Goal: Task Accomplishment & Management: Manage account settings

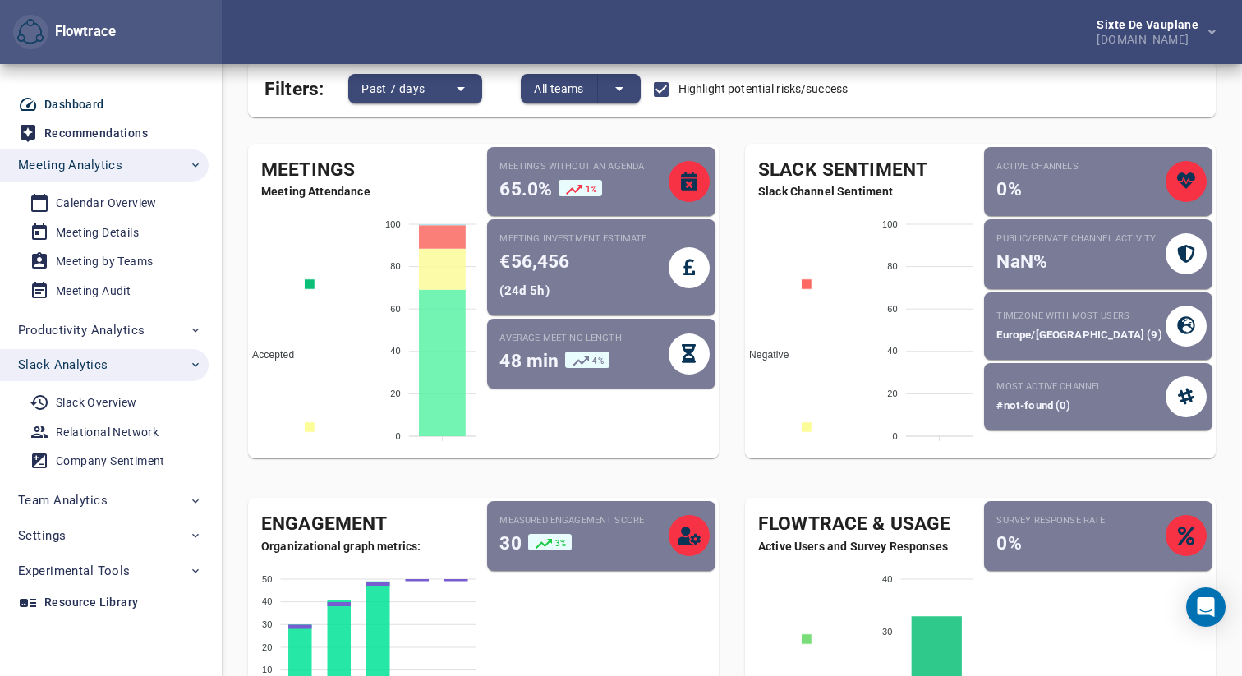
scroll to position [44, 0]
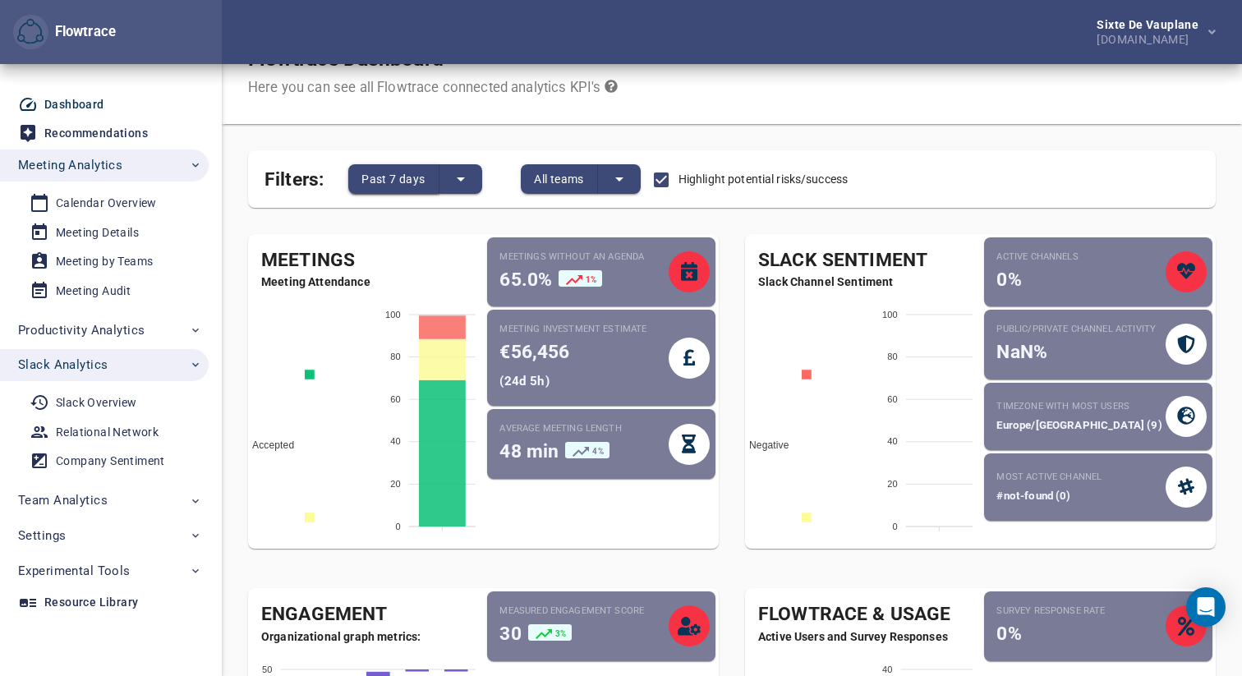
click at [437, 181] on button "Past 7 days" at bounding box center [393, 179] width 90 height 30
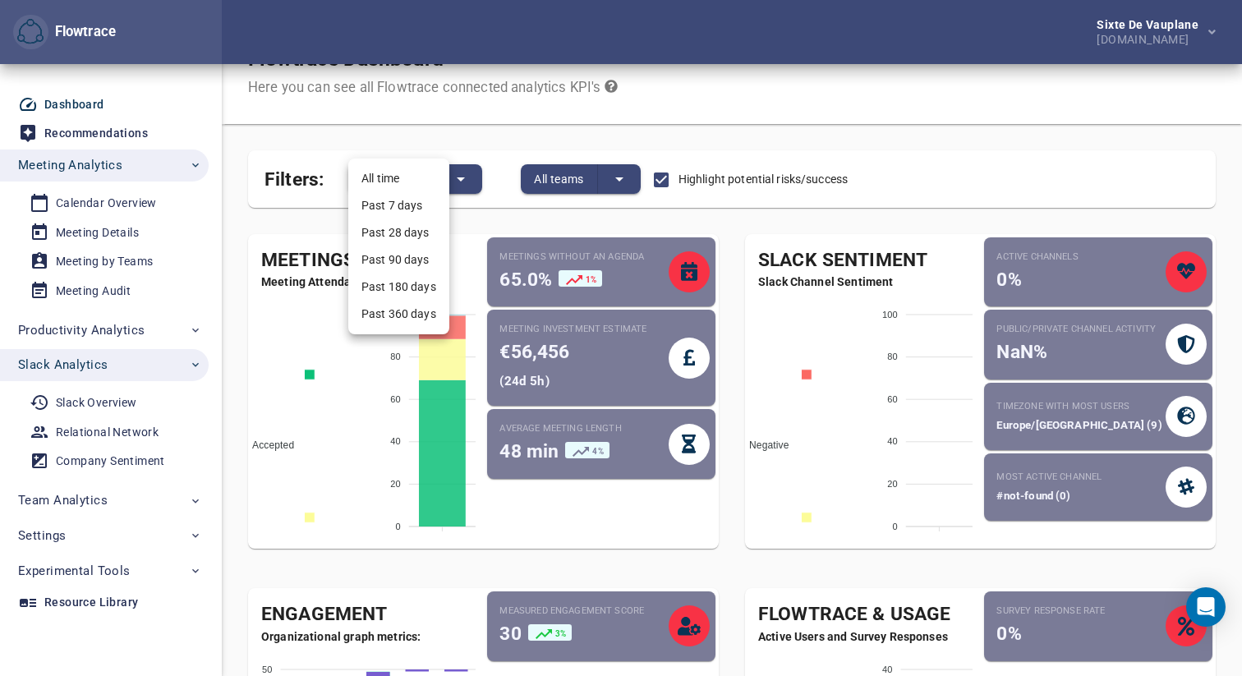
click at [688, 220] on div at bounding box center [621, 338] width 1242 height 676
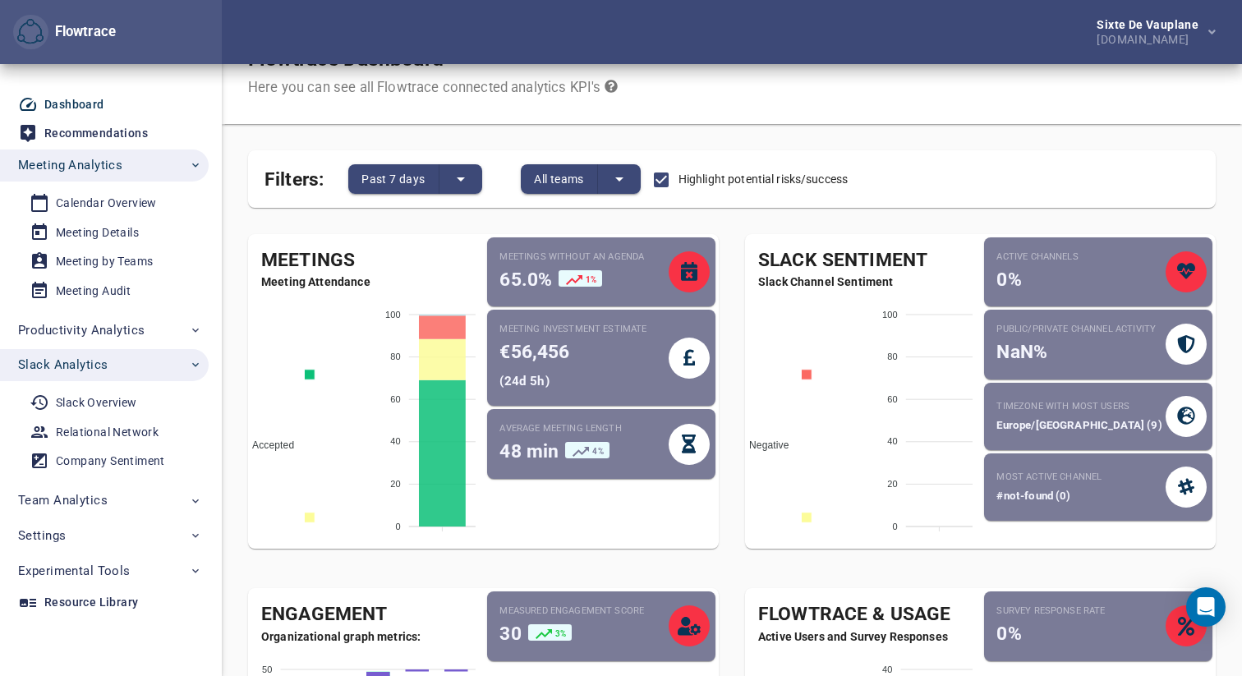
click at [527, 348] on span "€56,456" at bounding box center [535, 352] width 70 height 22
copy span "€56,456"
click at [109, 224] on div "Meeting Details" at bounding box center [97, 233] width 83 height 21
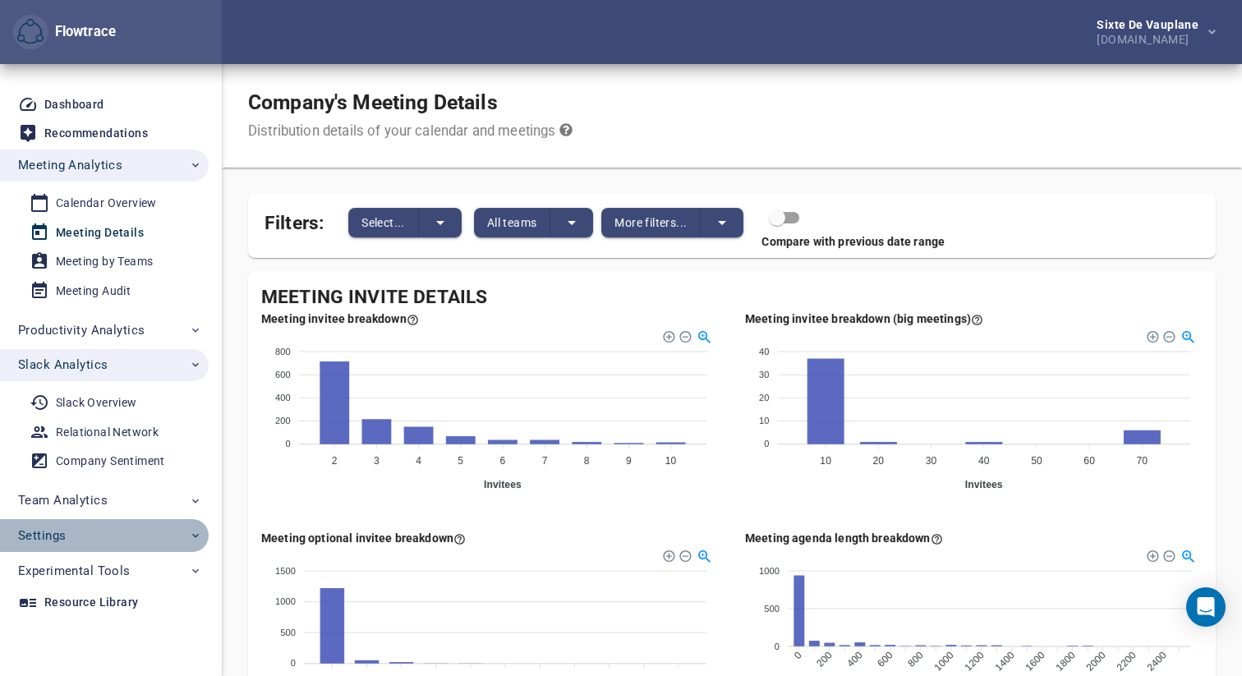
click at [94, 541] on span "Settings" at bounding box center [110, 535] width 184 height 21
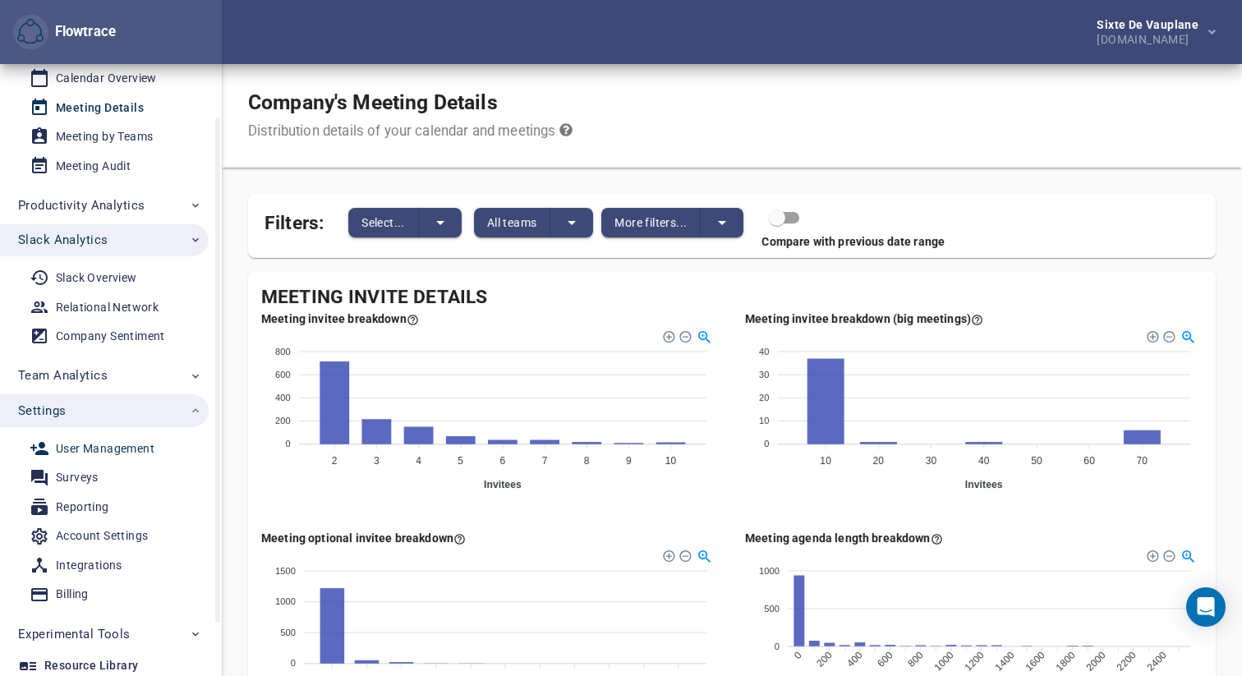
scroll to position [129, 0]
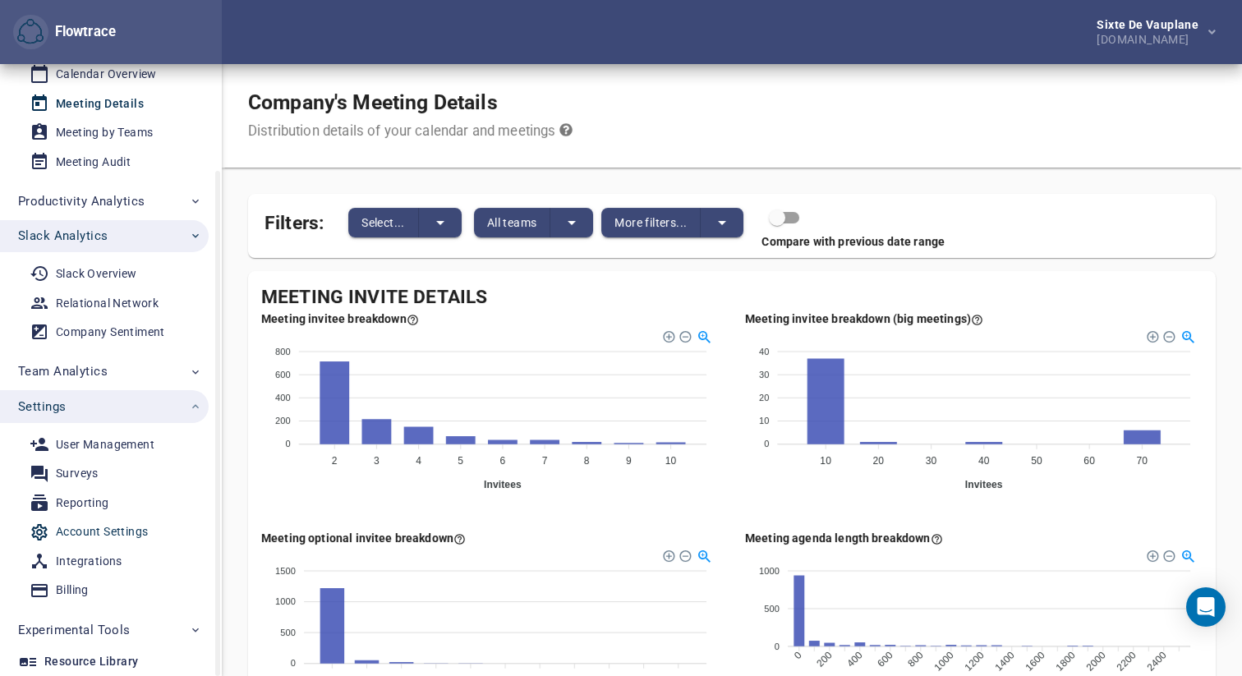
click at [107, 526] on div "Account Settings" at bounding box center [102, 532] width 92 height 21
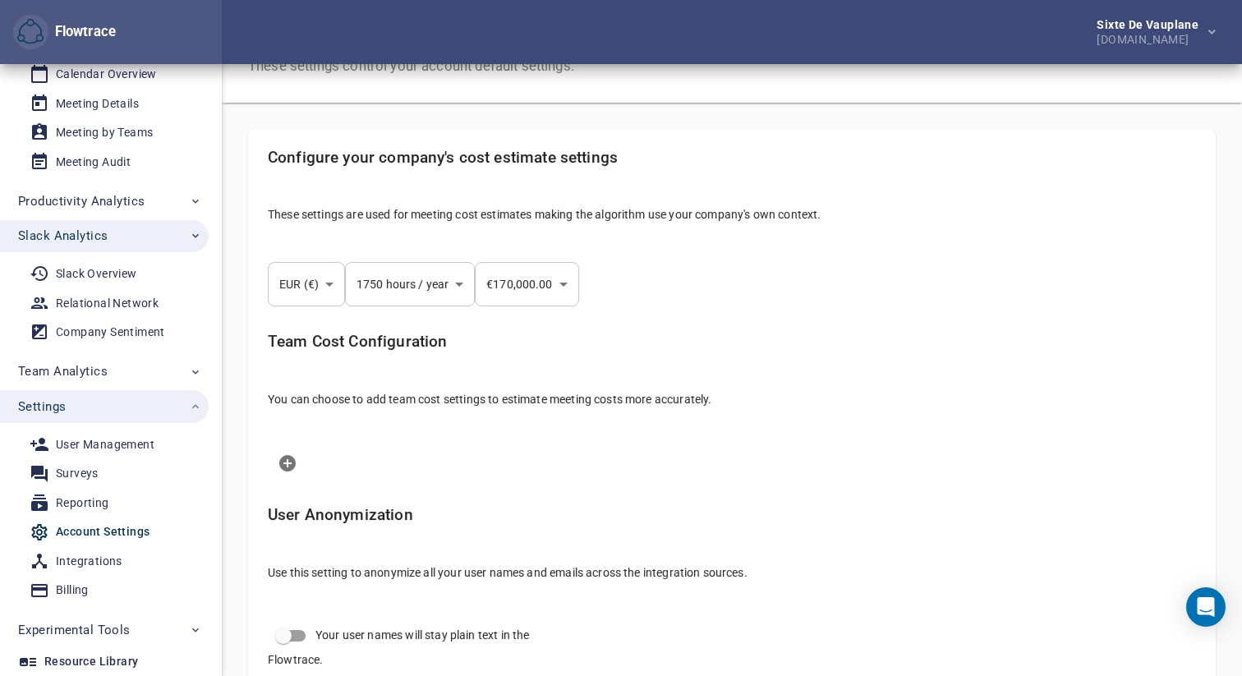
scroll to position [71, 0]
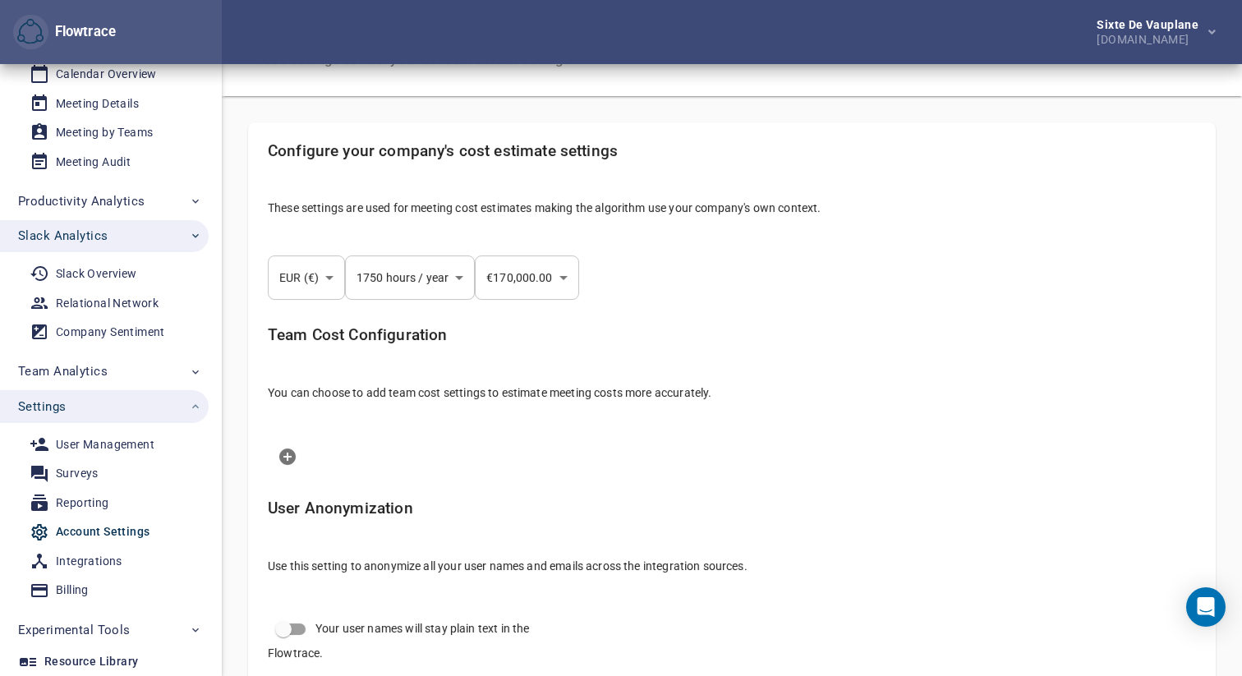
select select "***"
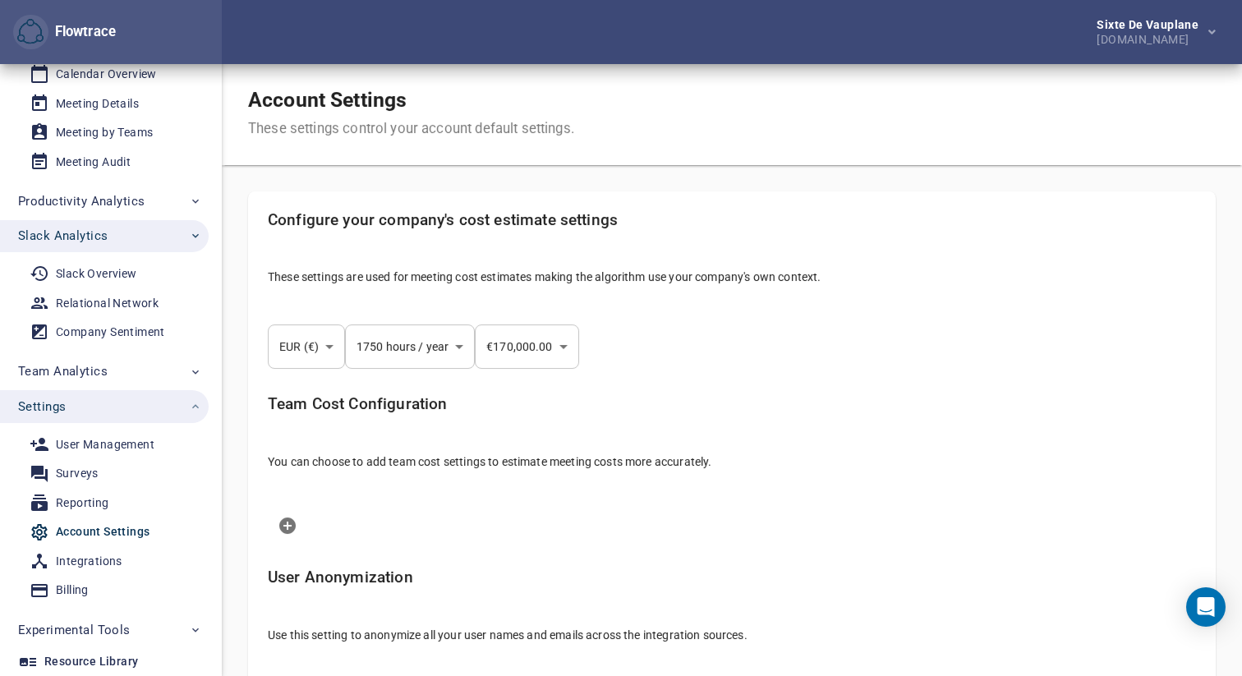
scroll to position [0, 0]
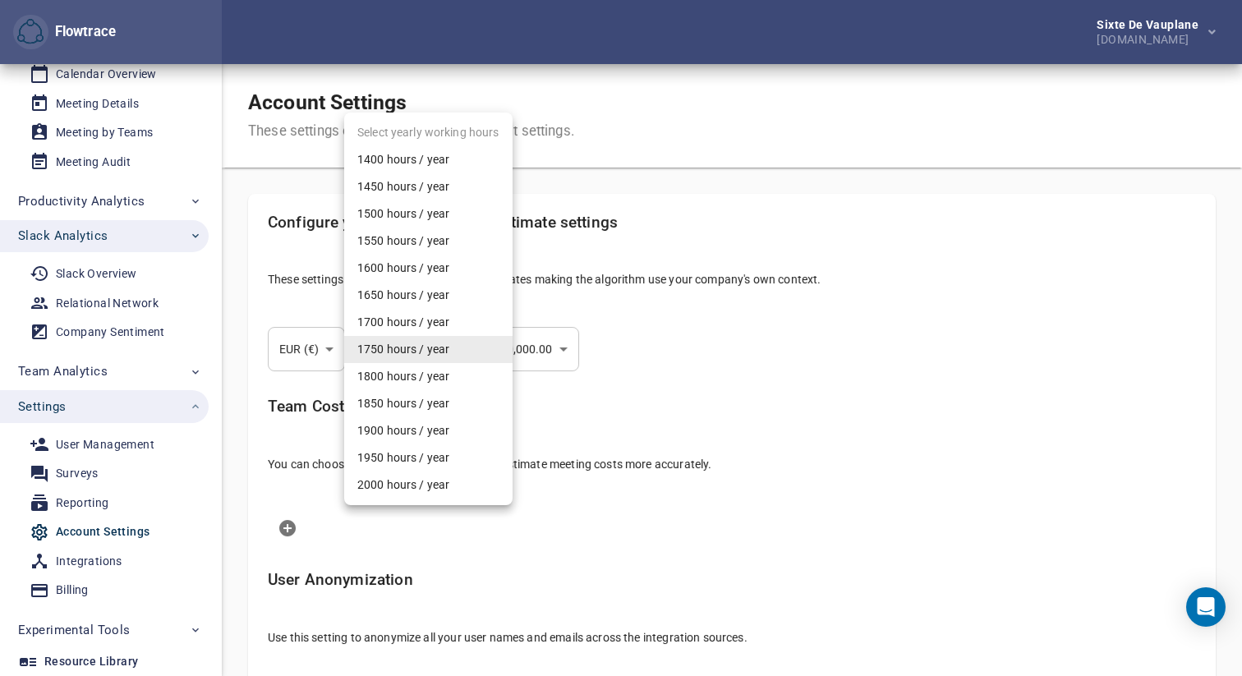
click at [421, 352] on body "Flowtrace Sixte de Vauplane [DOMAIN_NAME] Flowtrace Dashboard Recommendations M…" at bounding box center [621, 338] width 1242 height 676
click at [753, 339] on div at bounding box center [621, 338] width 1242 height 676
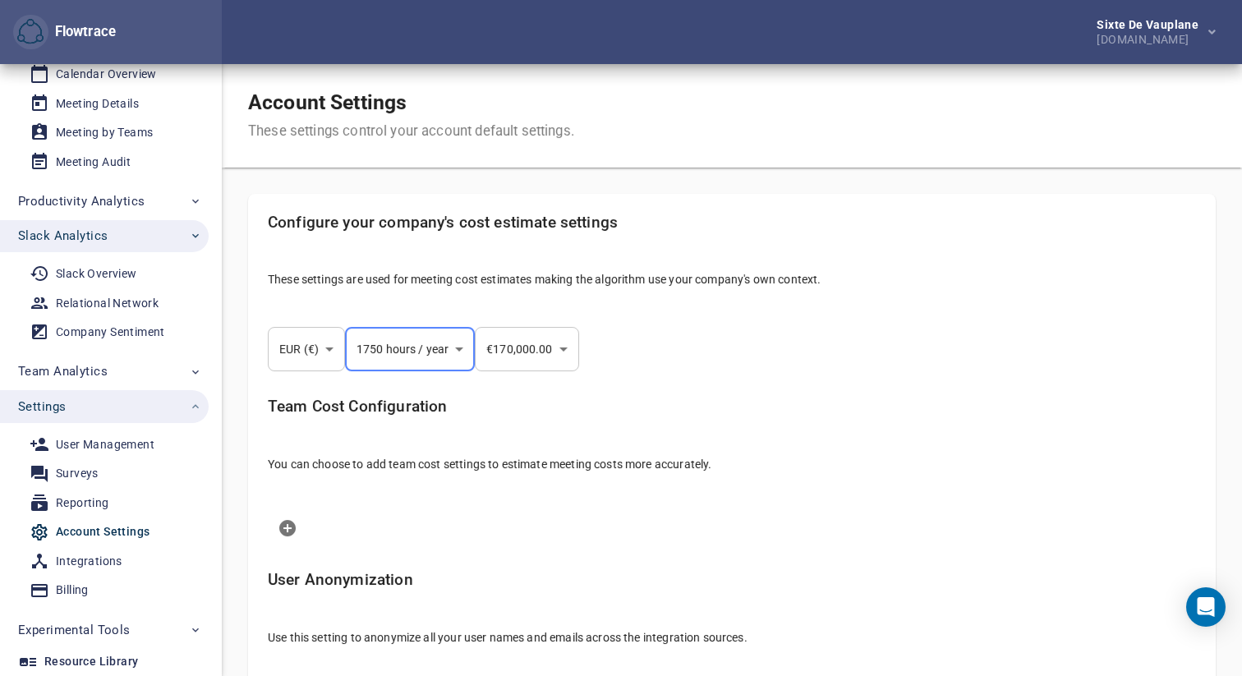
click at [566, 348] on body "Flowtrace Sixte de Vauplane [DOMAIN_NAME] Flowtrace Dashboard Recommendations M…" at bounding box center [621, 338] width 1242 height 676
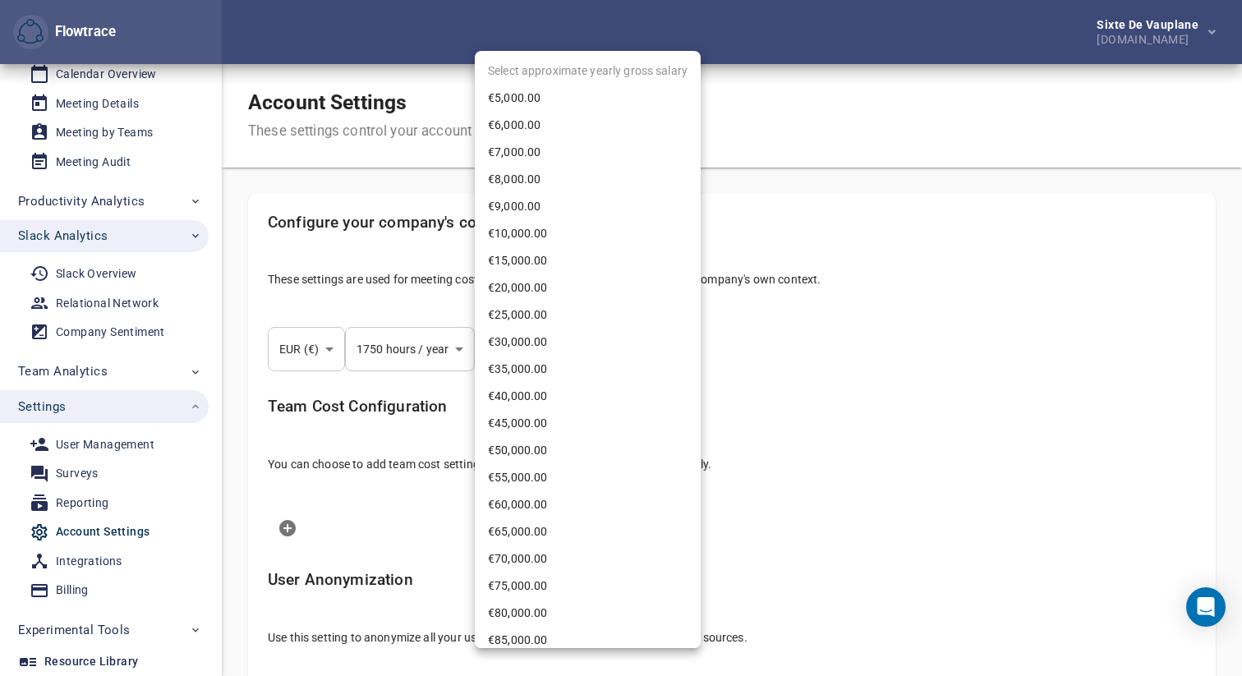
scroll to position [562, 0]
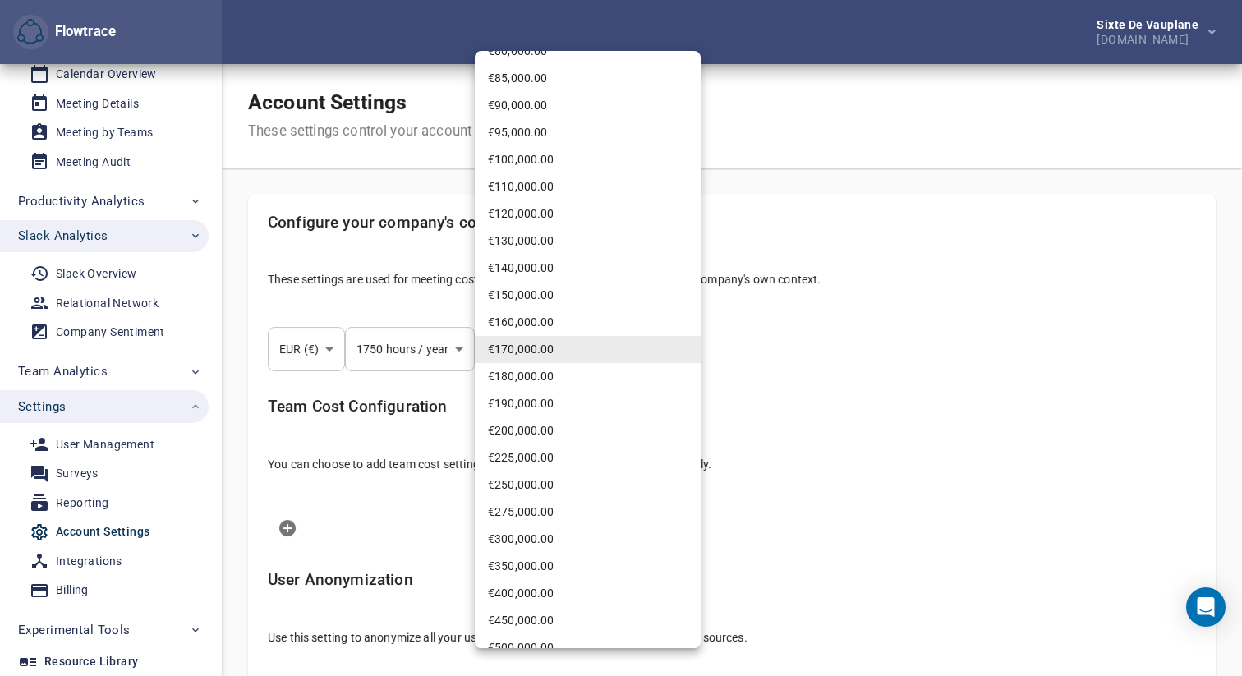
click at [873, 357] on div at bounding box center [621, 338] width 1242 height 676
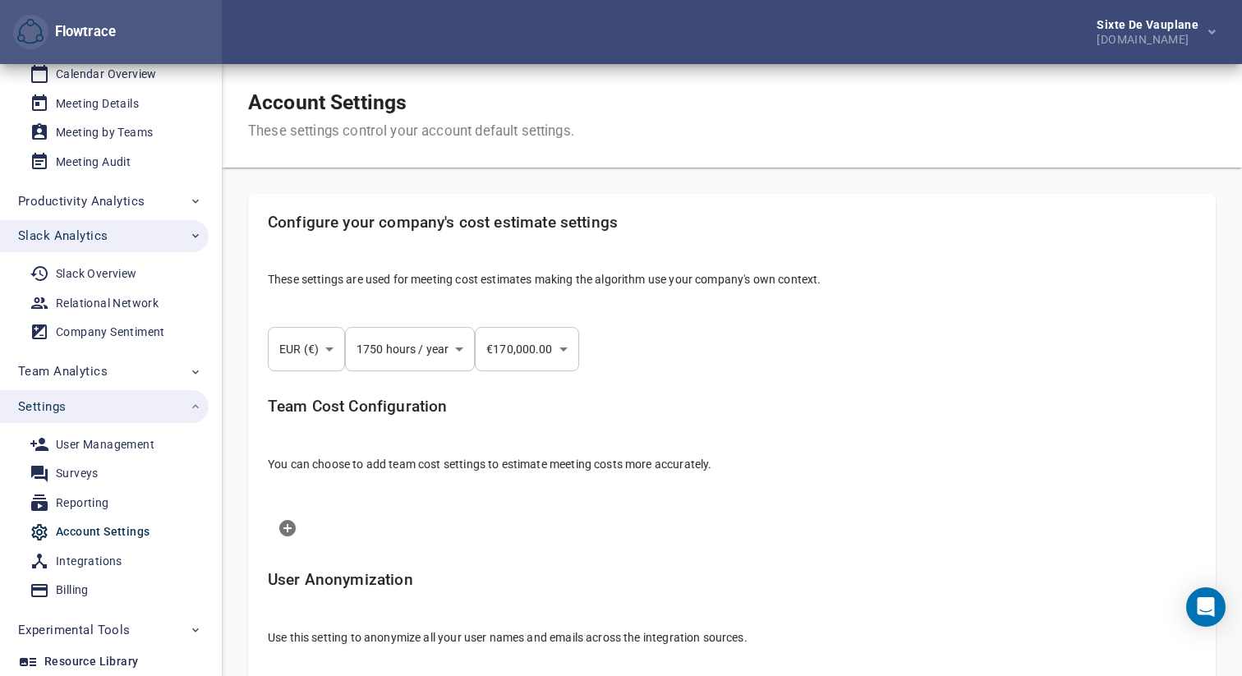
click at [876, 357] on div "EUR (€) *** ​ 1750 hours / year **** ​ €170,000.00 *** ​" at bounding box center [732, 349] width 955 height 71
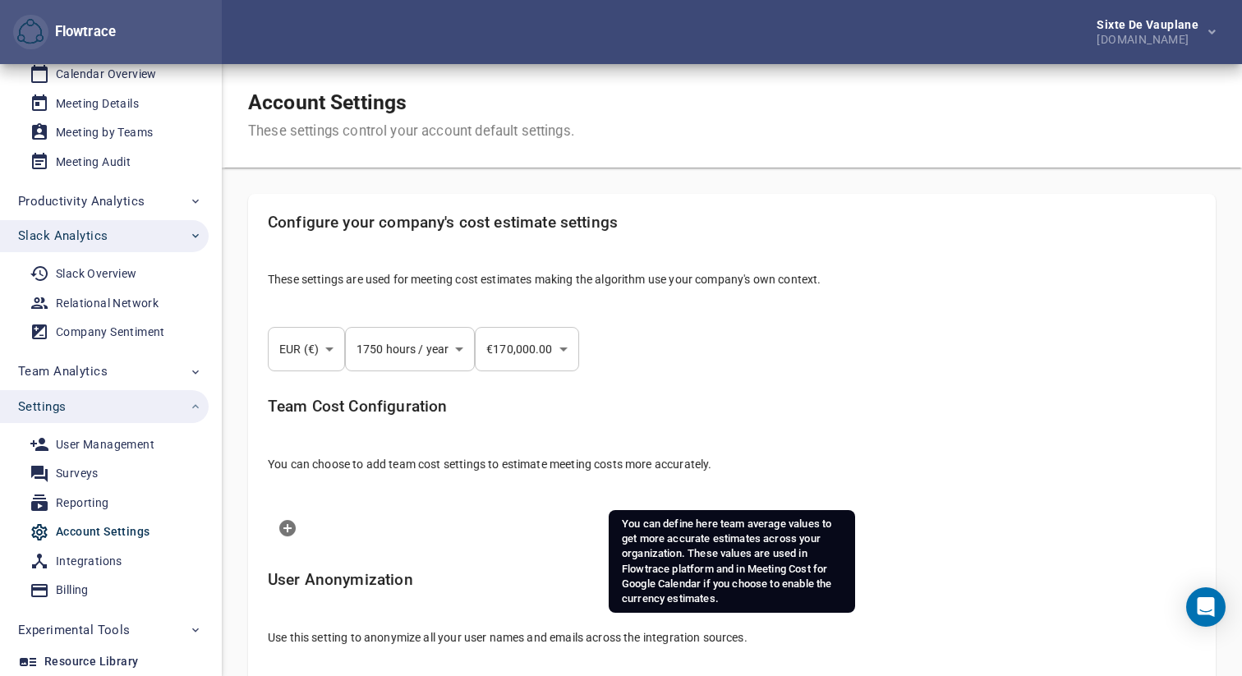
click at [875, 390] on div "Team Cost Configuration You can choose to add team cost settings to estimate me…" at bounding box center [732, 442] width 955 height 114
